Goal: Task Accomplishment & Management: Manage account settings

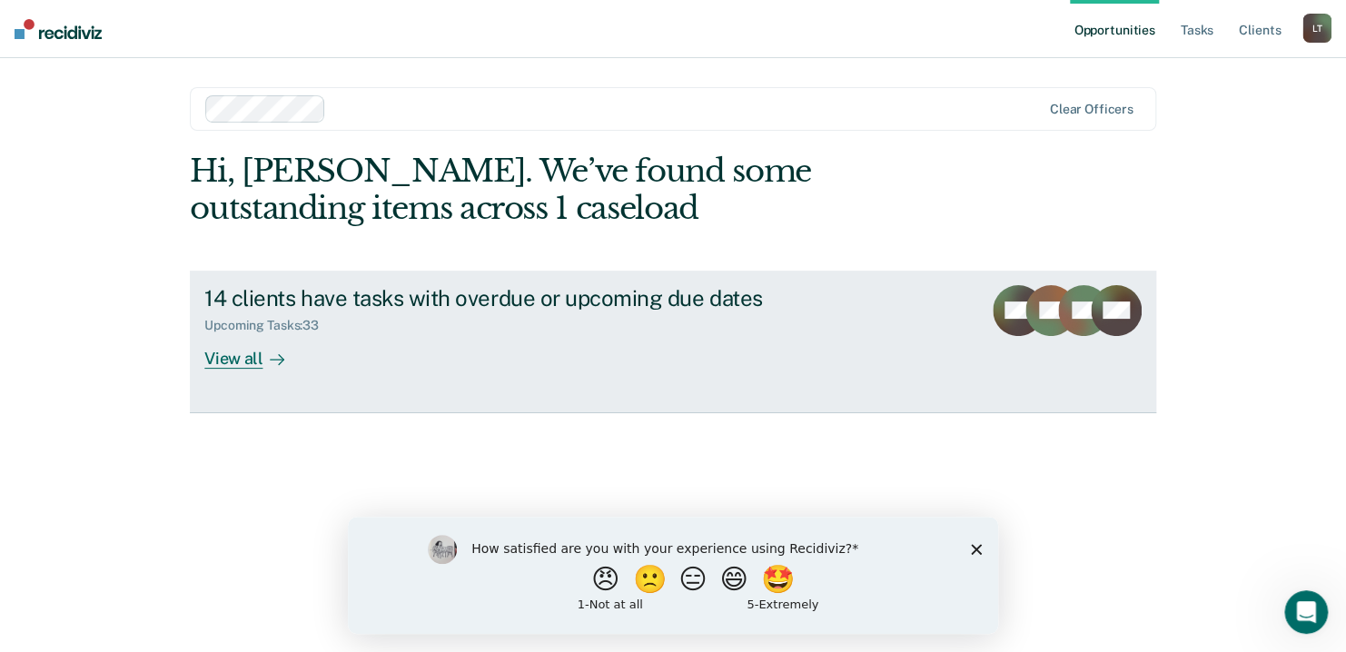
click at [232, 354] on div "View all" at bounding box center [255, 350] width 102 height 35
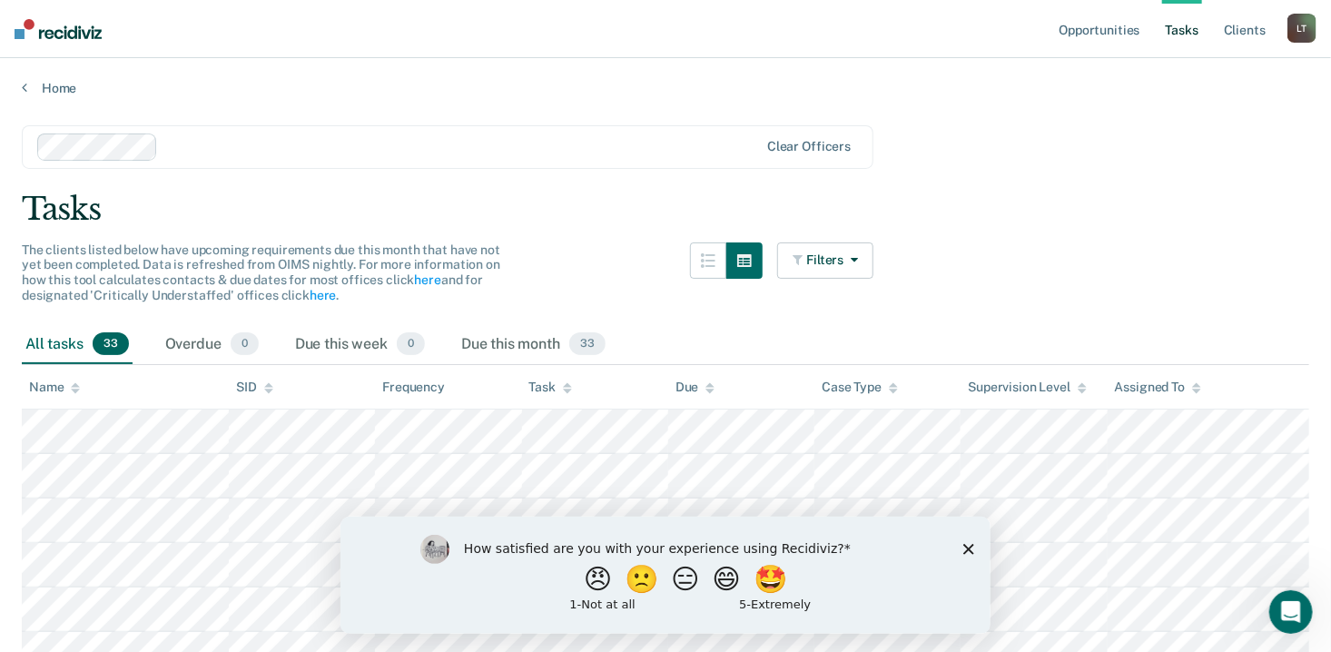
click at [965, 545] on polygon "Close survey" at bounding box center [968, 548] width 11 height 11
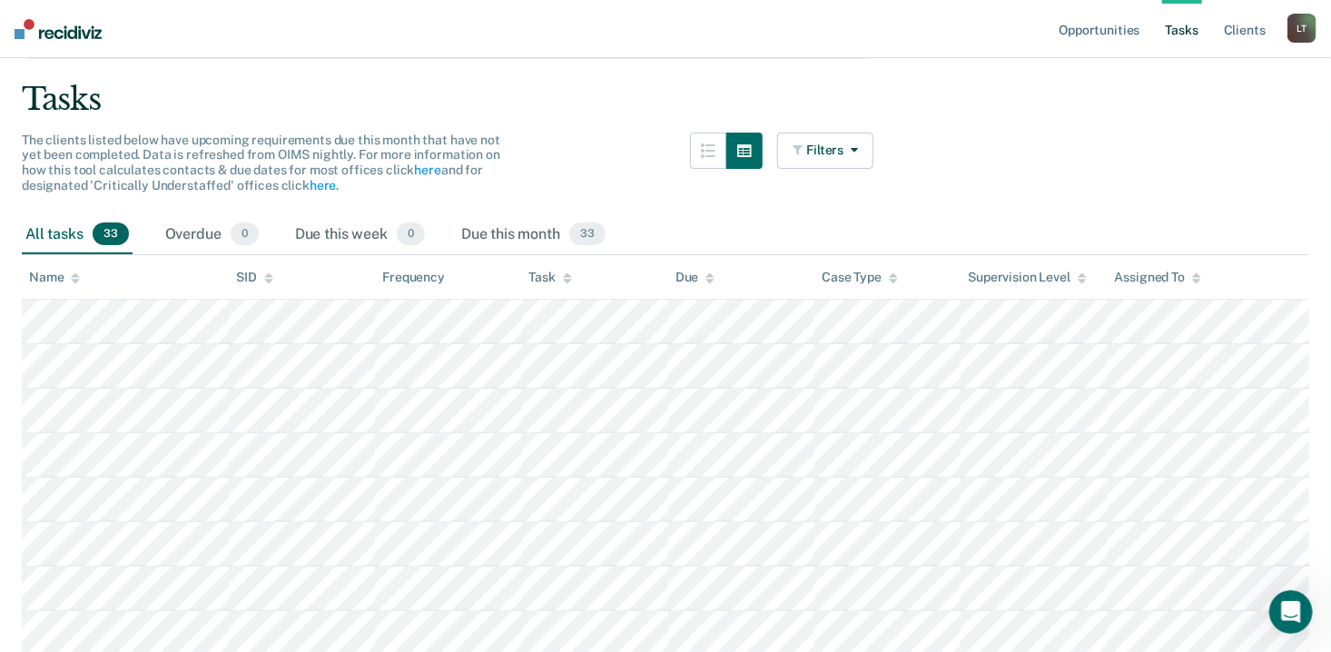
scroll to position [109, 0]
click at [209, 236] on div "Overdue 0" at bounding box center [212, 236] width 101 height 40
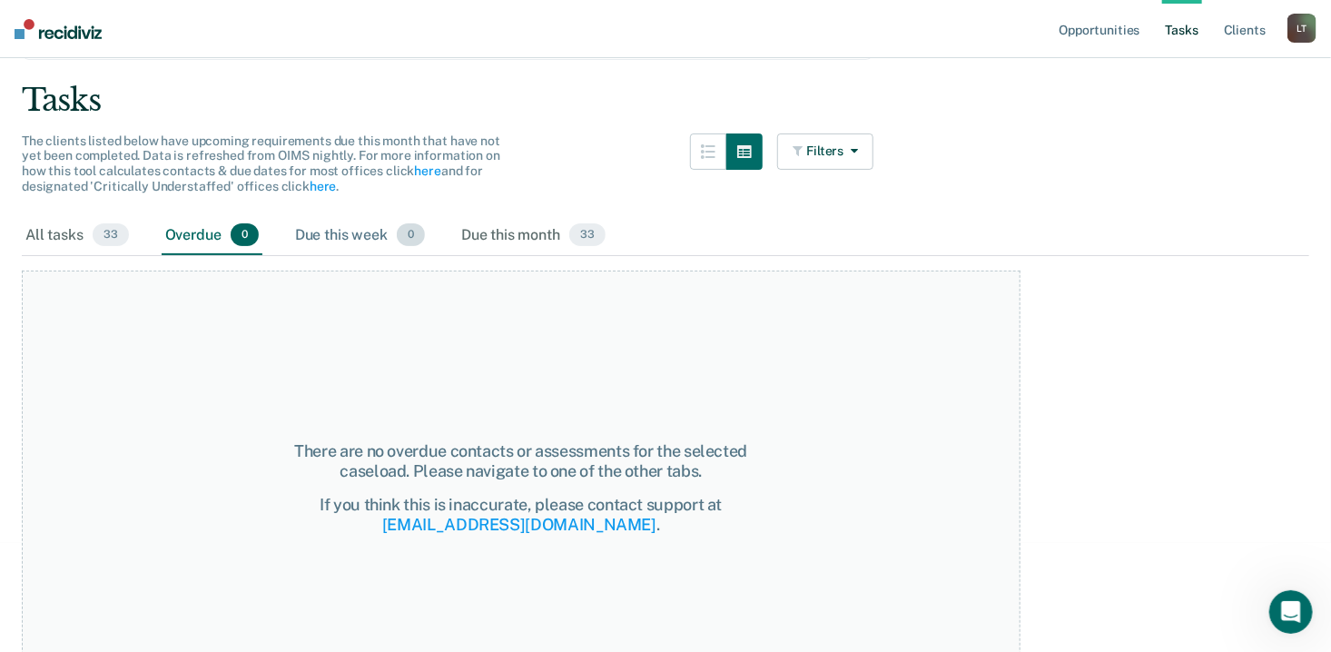
click at [365, 232] on div "Due this week 0" at bounding box center [360, 236] width 137 height 40
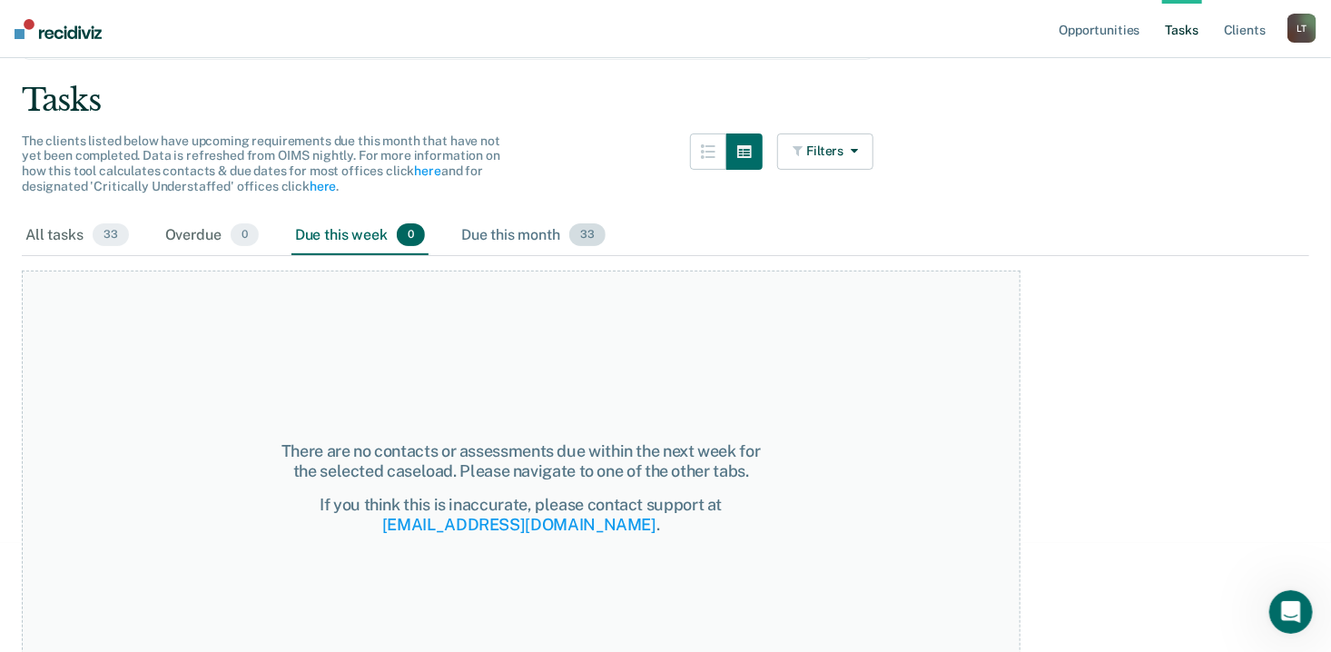
click at [539, 234] on div "Due this month 33" at bounding box center [534, 236] width 152 height 40
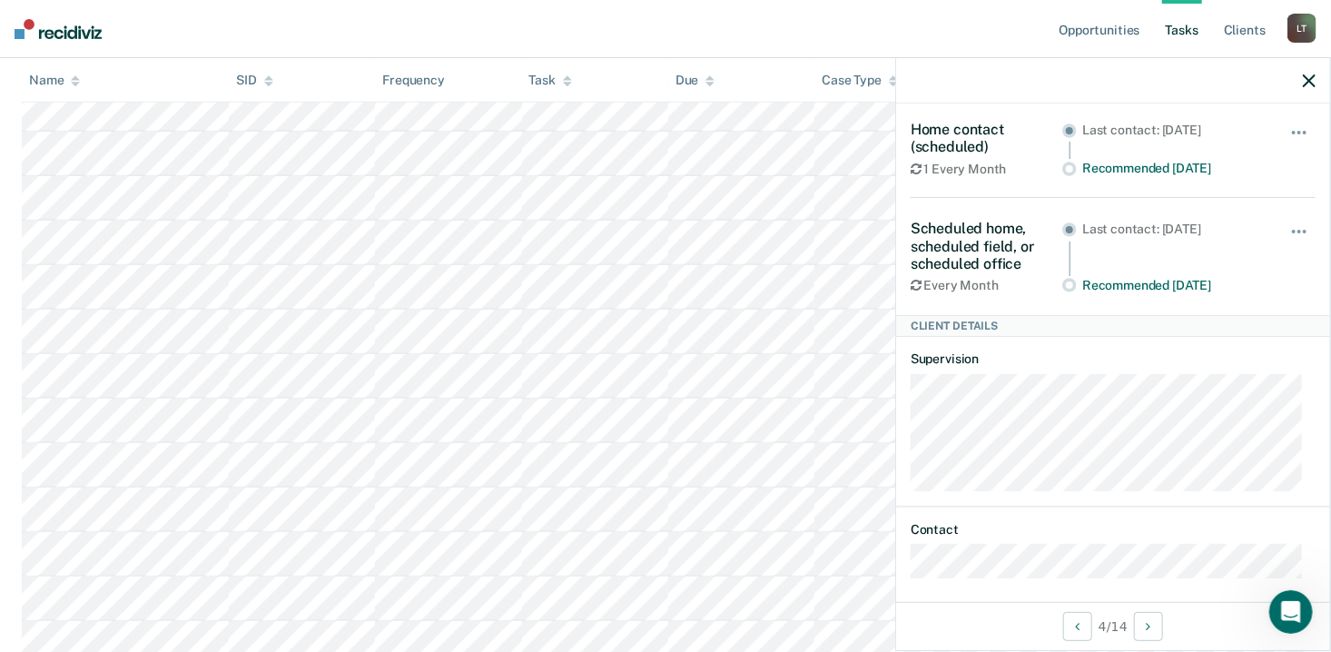
scroll to position [202, 0]
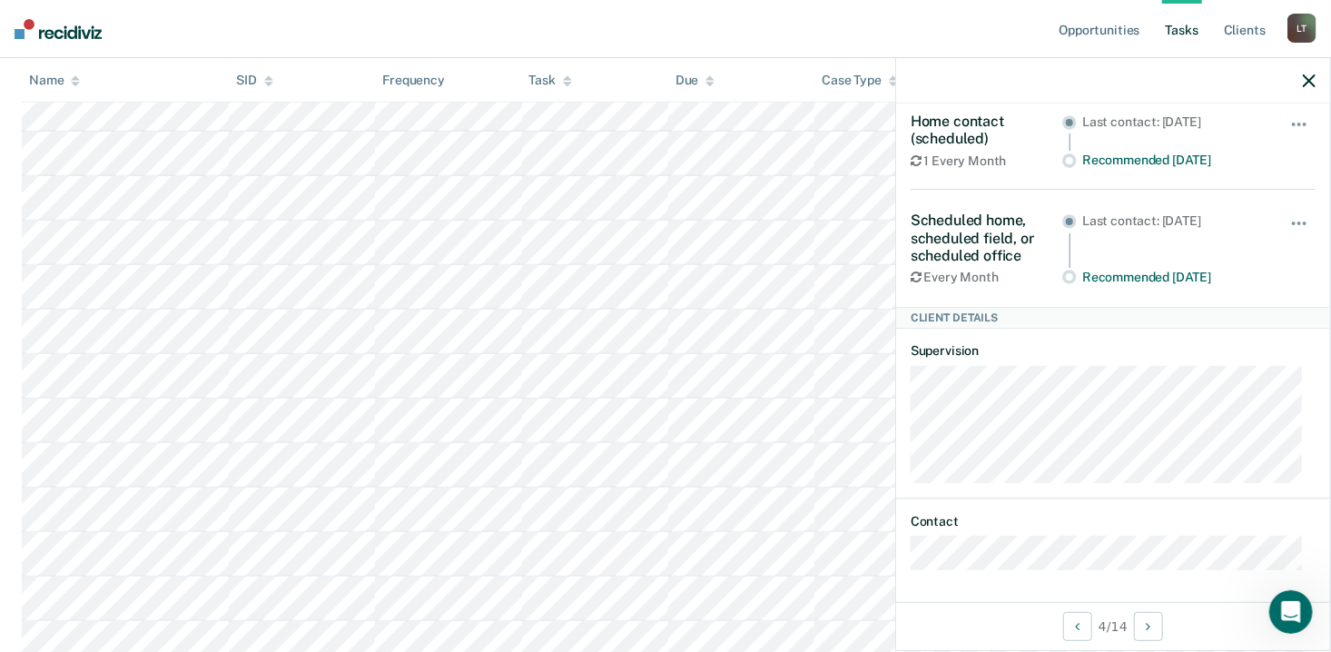
click at [1311, 92] on div at bounding box center [1113, 80] width 434 height 45
click at [1311, 85] on icon "button" at bounding box center [1309, 80] width 13 height 13
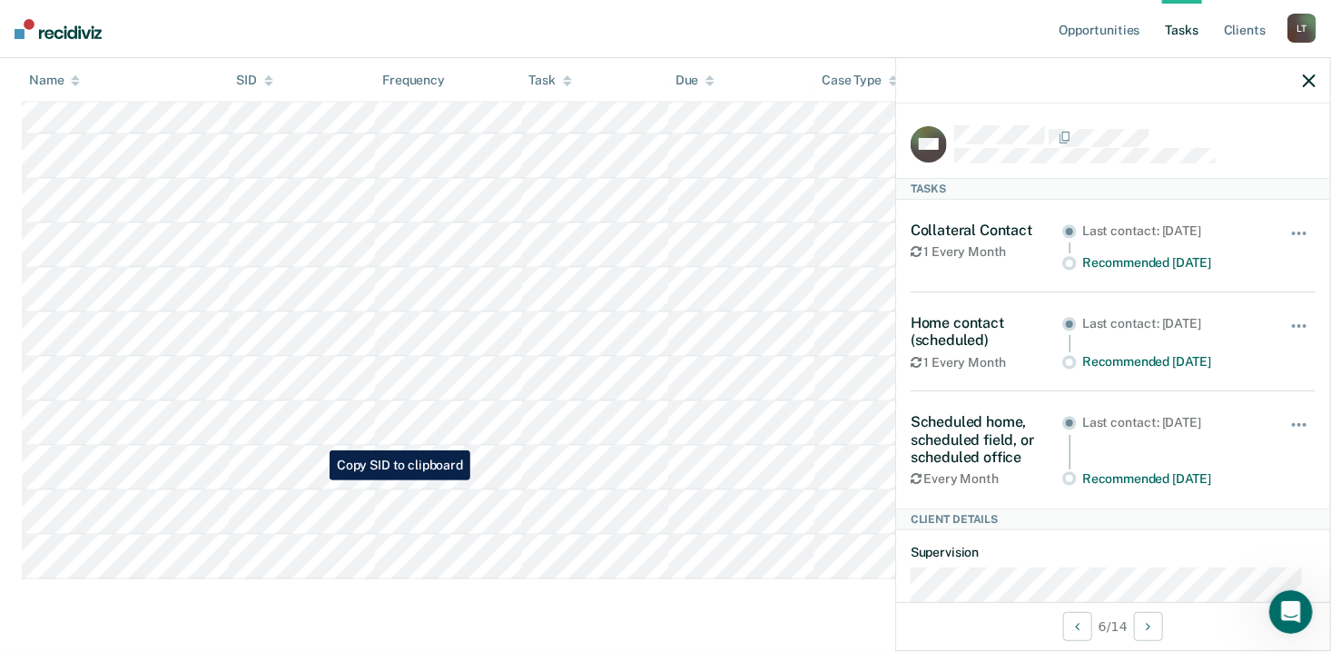
scroll to position [1362, 0]
